Goal: Information Seeking & Learning: Learn about a topic

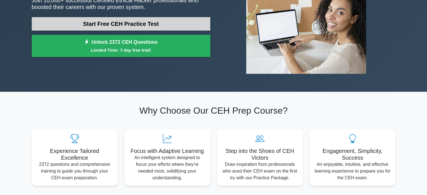
scroll to position [85, 0]
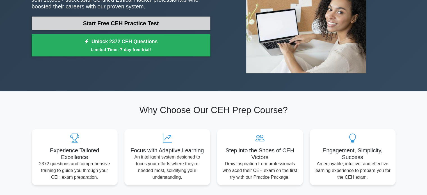
click at [127, 20] on link "Start Free CEH Practice Test" at bounding box center [121, 23] width 178 height 13
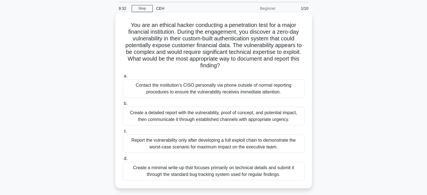
scroll to position [18, 0]
click at [179, 70] on h5 "You are an ethical hacker conducting a penetration test for a major financial i…" at bounding box center [213, 46] width 183 height 48
click at [201, 115] on div "Create a detailed report with the vulnerability, proof of concept, and potentia…" at bounding box center [214, 117] width 182 height 19
click at [123, 106] on input "b. Create a detailed report with the vulnerability, proof of concept, and poten…" at bounding box center [123, 105] width 0 height 4
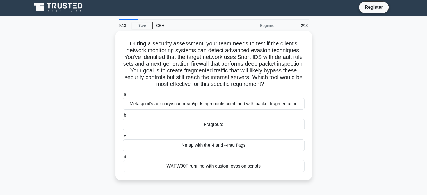
scroll to position [0, 0]
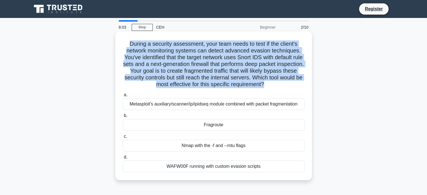
drag, startPoint x: 282, startPoint y: 85, endPoint x: 121, endPoint y: 42, distance: 166.7
click at [121, 42] on div "During a security assessment, your team needs to test if the client's network m…" at bounding box center [214, 106] width 192 height 144
copy h5 "During a security assessment, your team needs to test if the client's network m…"
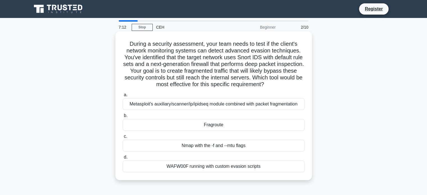
click at [205, 120] on div "Fragroute" at bounding box center [214, 125] width 182 height 12
click at [123, 118] on input "b. Fragroute" at bounding box center [123, 116] width 0 height 4
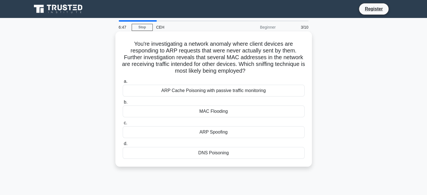
drag, startPoint x: 267, startPoint y: 75, endPoint x: 127, endPoint y: 46, distance: 142.7
click at [127, 46] on h5 "You're investigating a network anomaly where client devices are responding to A…" at bounding box center [213, 57] width 183 height 34
copy h5 "You're investigating a network anomaly where client devices are responding to A…"
drag, startPoint x: 267, startPoint y: 91, endPoint x: 136, endPoint y: 88, distance: 130.8
click at [136, 88] on div "ARP Cache Poisoning with passive traffic monitoring" at bounding box center [214, 91] width 182 height 12
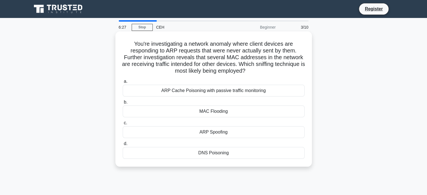
copy div "ARP Cache Poisoning with passive traffic monitoring"
click at [155, 88] on div "ARP Cache Poisoning with passive traffic monitoring" at bounding box center [214, 91] width 182 height 12
click at [123, 83] on input "a. ARP Cache Poisoning with passive traffic monitoring" at bounding box center [123, 82] width 0 height 4
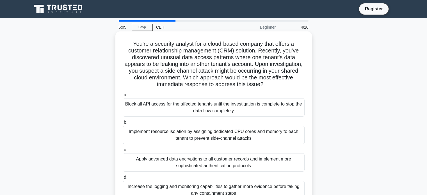
scroll to position [30, 0]
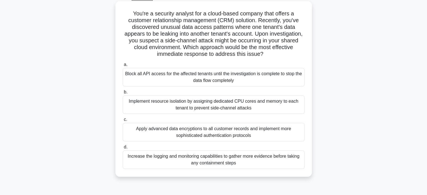
click at [248, 101] on div "Implement resource isolation by assigning dedicated CPU cores and memory to eac…" at bounding box center [214, 104] width 182 height 19
click at [123, 94] on input "b. Implement resource isolation by assigning dedicated CPU cores and memory to …" at bounding box center [123, 92] width 0 height 4
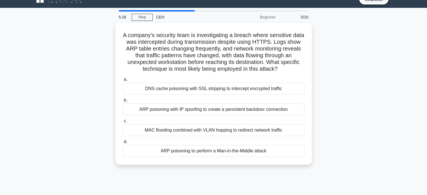
scroll to position [0, 0]
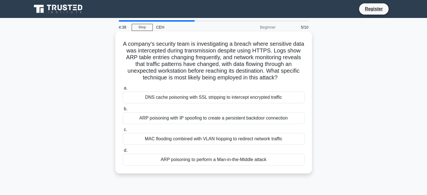
drag, startPoint x: 281, startPoint y: 79, endPoint x: 125, endPoint y: 42, distance: 161.0
click at [125, 42] on h5 "A company's security team is investigating a breach where sensitive data was in…" at bounding box center [213, 60] width 183 height 41
drag, startPoint x: 283, startPoint y: 161, endPoint x: 122, endPoint y: 45, distance: 198.7
click at [122, 45] on div "A company's security team is investigating a breach where sensitive data was in…" at bounding box center [214, 102] width 192 height 137
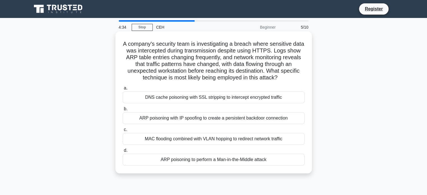
copy div "A company's security team is investigating a breach where sensitive data was in…"
click at [158, 160] on div "ARP poisoning to perform a Man-in-the-Middle attack" at bounding box center [214, 160] width 182 height 12
click at [123, 152] on input "d. ARP poisoning to perform a Man-in-the-Middle attack" at bounding box center [123, 151] width 0 height 4
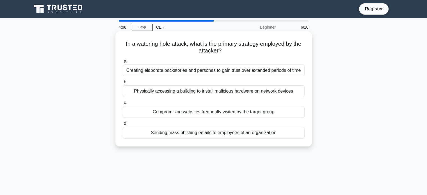
drag, startPoint x: 121, startPoint y: 40, endPoint x: 304, endPoint y: 134, distance: 205.7
click at [304, 134] on div "In a watering hole attack, what is the primary strategy employed by the attacke…" at bounding box center [214, 89] width 192 height 111
copy div "In a watering hole attack, what is the primary strategy employed by the attacke…"
click at [146, 109] on div "Compromising websites frequently visited by the target group" at bounding box center [214, 112] width 182 height 12
click at [123, 105] on input "c. Compromising websites frequently visited by the target group" at bounding box center [123, 103] width 0 height 4
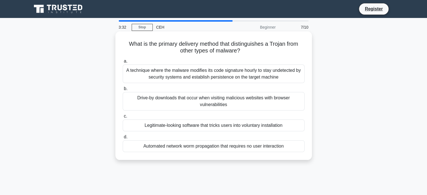
drag, startPoint x: 117, startPoint y: 40, endPoint x: 299, endPoint y: 155, distance: 215.3
click at [299, 155] on div "What is the primary delivery method that distinguishes a Trojan from other type…" at bounding box center [213, 95] width 196 height 128
copy div "What is the primary delivery method that distinguishes a Trojan from other type…"
click at [175, 122] on div "Legitimate-looking software that tricks users into voluntary installation" at bounding box center [214, 126] width 182 height 12
click at [123, 118] on input "c. Legitimate-looking software that tricks users into voluntary installation" at bounding box center [123, 116] width 0 height 4
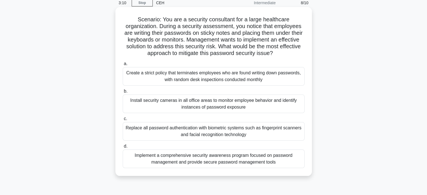
scroll to position [25, 0]
drag, startPoint x: 132, startPoint y: 18, endPoint x: 329, endPoint y: 167, distance: 246.8
click at [329, 167] on div "Scenario: You are a security consultant for a large healthcare organization. Du…" at bounding box center [213, 96] width 370 height 176
copy div "Scenario: You are a security consultant for a large healthcare organization. Du…"
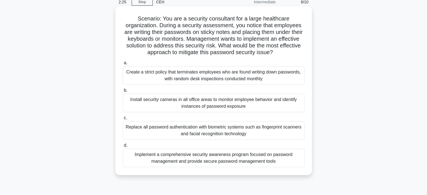
click at [167, 152] on div "Implement a comprehensive security awareness program focused on password manage…" at bounding box center [214, 158] width 182 height 19
click at [123, 147] on input "d. Implement a comprehensive security awareness program focused on password man…" at bounding box center [123, 146] width 0 height 4
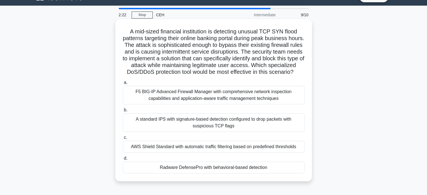
scroll to position [13, 0]
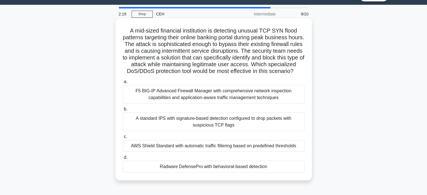
drag, startPoint x: 126, startPoint y: 28, endPoint x: 284, endPoint y: 178, distance: 218.3
click at [284, 178] on div "A mid-sized financial institution is detecting unusual TCP SYN flood patterns t…" at bounding box center [214, 99] width 192 height 158
copy div "A mid-sized financial institution is detecting unusual TCP SYN flood patterns t…"
click at [158, 173] on div "Radware DefensePro with behavioral-based detection" at bounding box center [214, 167] width 182 height 12
click at [123, 159] on input "d. Radware DefensePro with behavioral-based detection" at bounding box center [123, 158] width 0 height 4
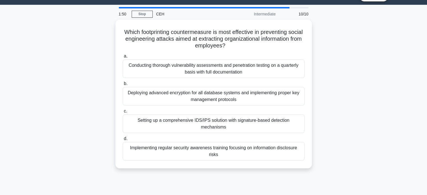
scroll to position [0, 0]
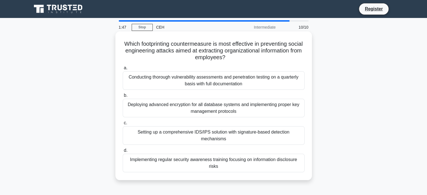
drag, startPoint x: 124, startPoint y: 37, endPoint x: 303, endPoint y: 162, distance: 218.5
click at [303, 162] on div "Which footprinting countermeasure is most effective in preventing social engine…" at bounding box center [214, 106] width 192 height 144
copy div "Which footprinting countermeasure is most effective in preventing social engine…"
click at [141, 154] on div "Implementing regular security awareness training focusing on information disclo…" at bounding box center [214, 163] width 182 height 19
click at [123, 152] on input "d. Implementing regular security awareness training focusing on information dis…" at bounding box center [123, 151] width 0 height 4
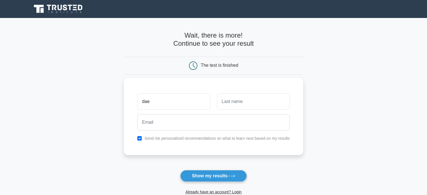
type input "dae"
click at [233, 99] on input "text" at bounding box center [253, 101] width 73 height 16
type input "ni"
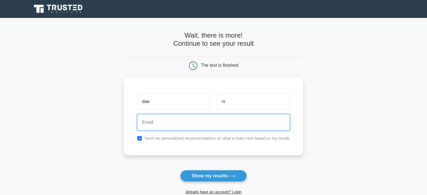
click at [192, 124] on input "email" at bounding box center [213, 122] width 152 height 16
type input "dark93707@gmail.com"
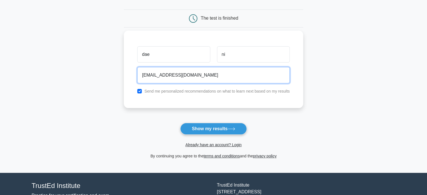
scroll to position [48, 0]
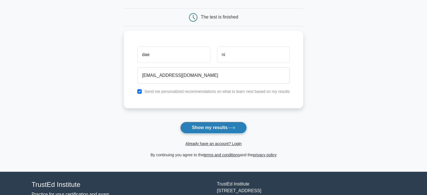
click at [218, 125] on button "Show my results" at bounding box center [213, 128] width 66 height 12
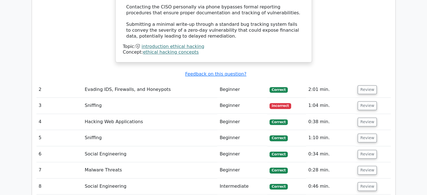
scroll to position [783, 0]
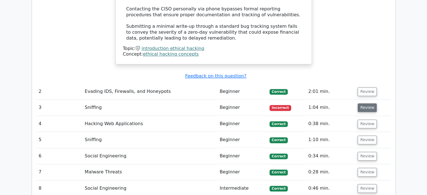
click at [364, 103] on button "Review" at bounding box center [366, 107] width 19 height 9
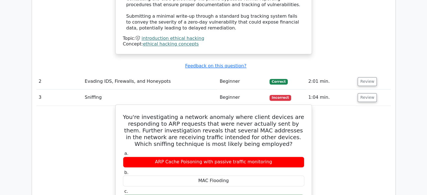
scroll to position [794, 0]
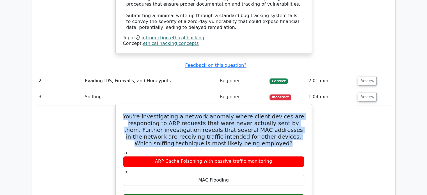
drag, startPoint x: 131, startPoint y: 74, endPoint x: 272, endPoint y: 105, distance: 144.9
click at [272, 113] on h5 "You're investigating a network anomaly where client devices are responding to A…" at bounding box center [213, 130] width 182 height 34
